Goal: Transaction & Acquisition: Purchase product/service

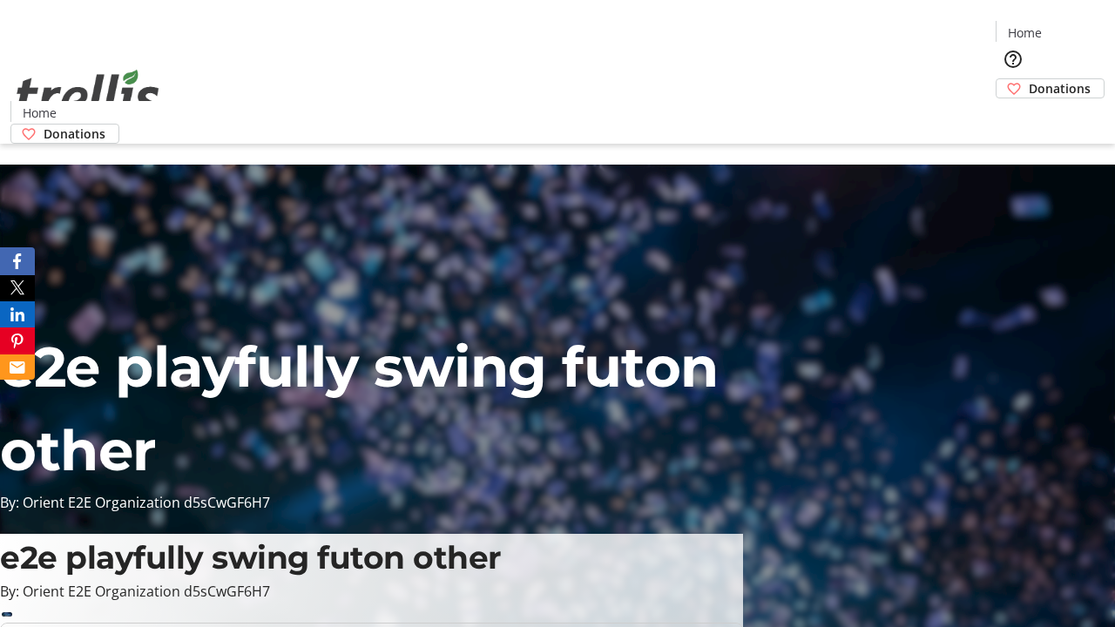
click at [1029, 79] on span "Donations" at bounding box center [1060, 88] width 62 height 18
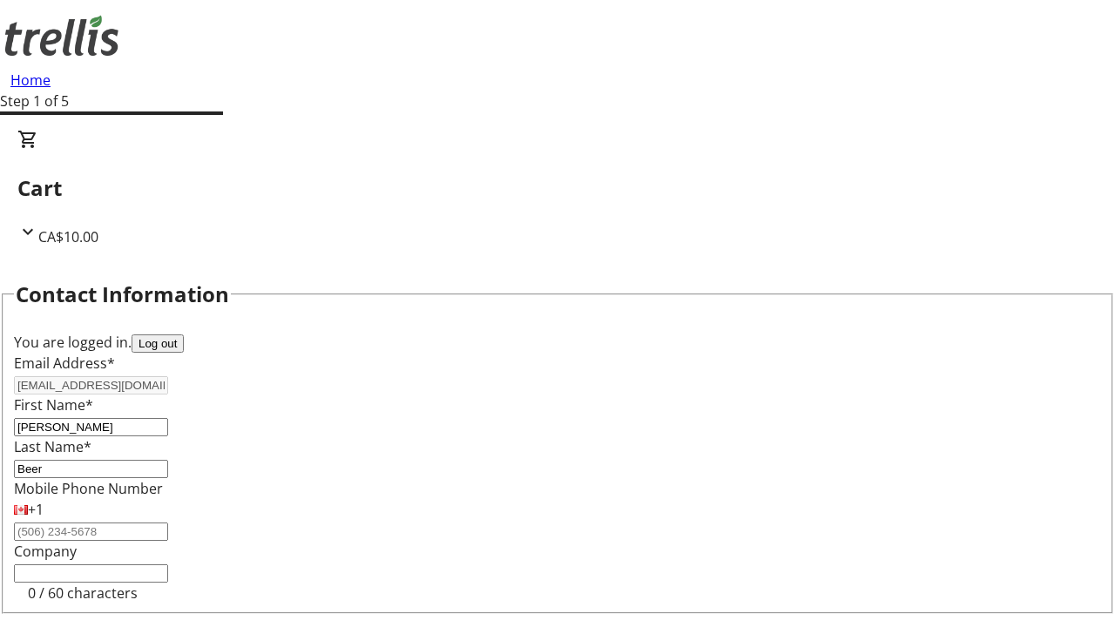
select select "BC"
select select "CA"
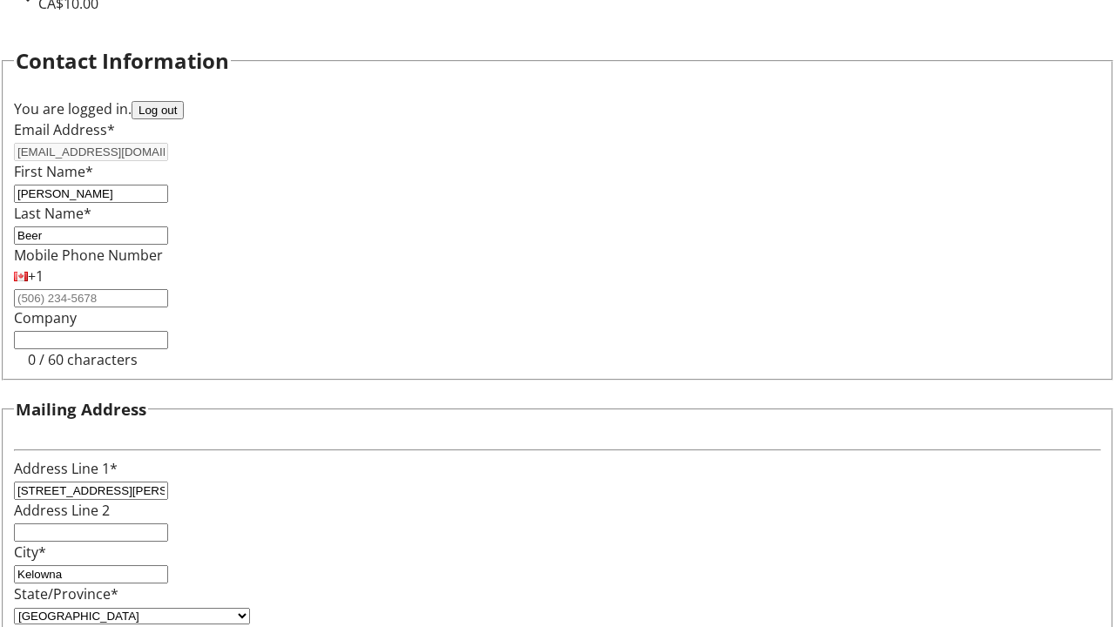
type input "V1Y 0C2"
